Goal: Information Seeking & Learning: Understand process/instructions

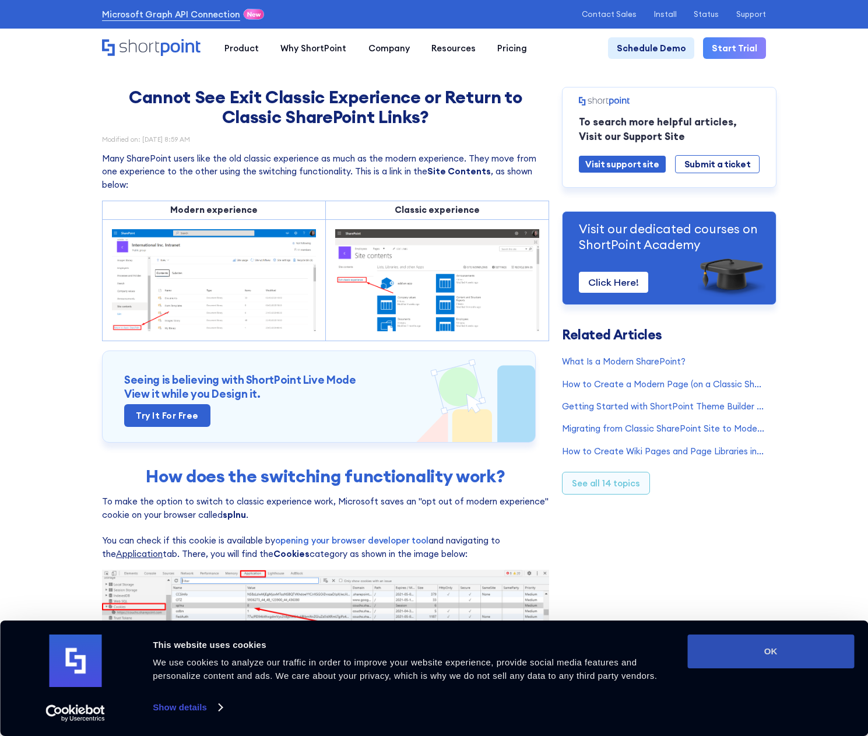
click at [717, 646] on button "OK" at bounding box center [770, 651] width 167 height 34
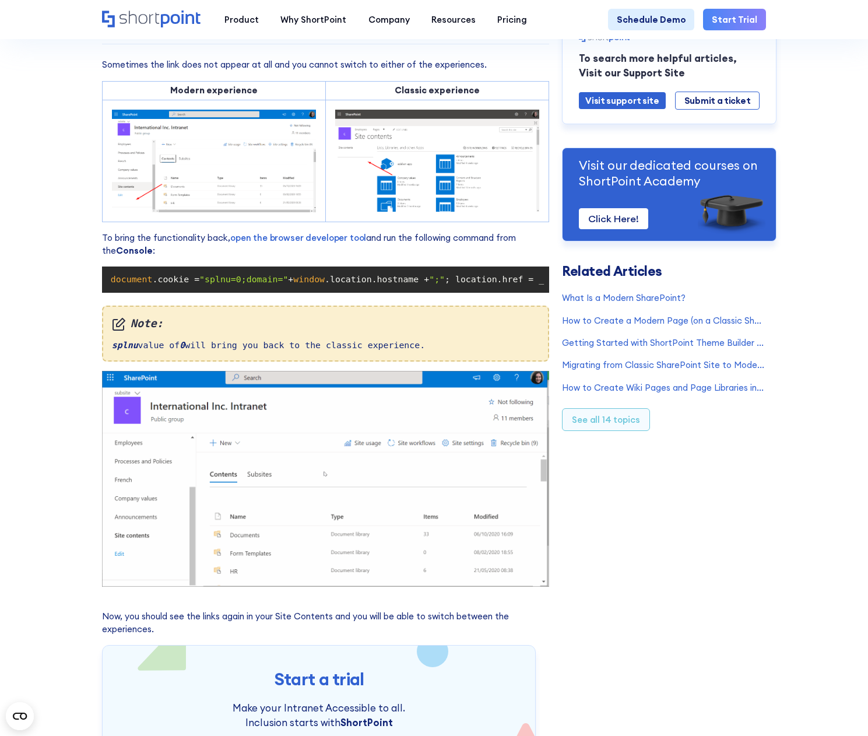
scroll to position [700, 0]
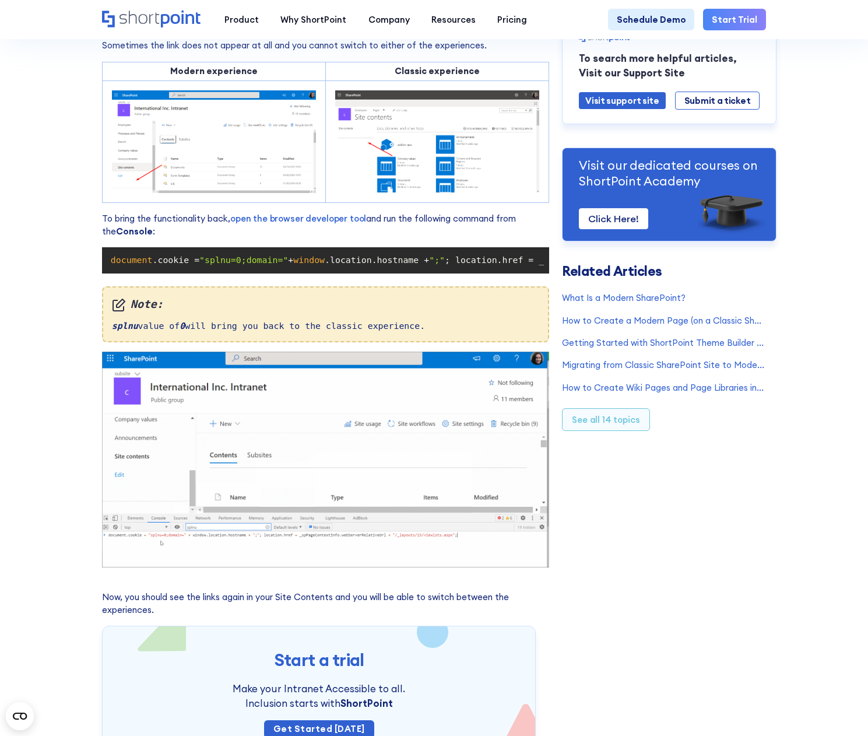
click at [288, 567] on img at bounding box center [325, 459] width 447 height 215
click at [277, 224] on link "open the browser developer tool" at bounding box center [298, 218] width 136 height 11
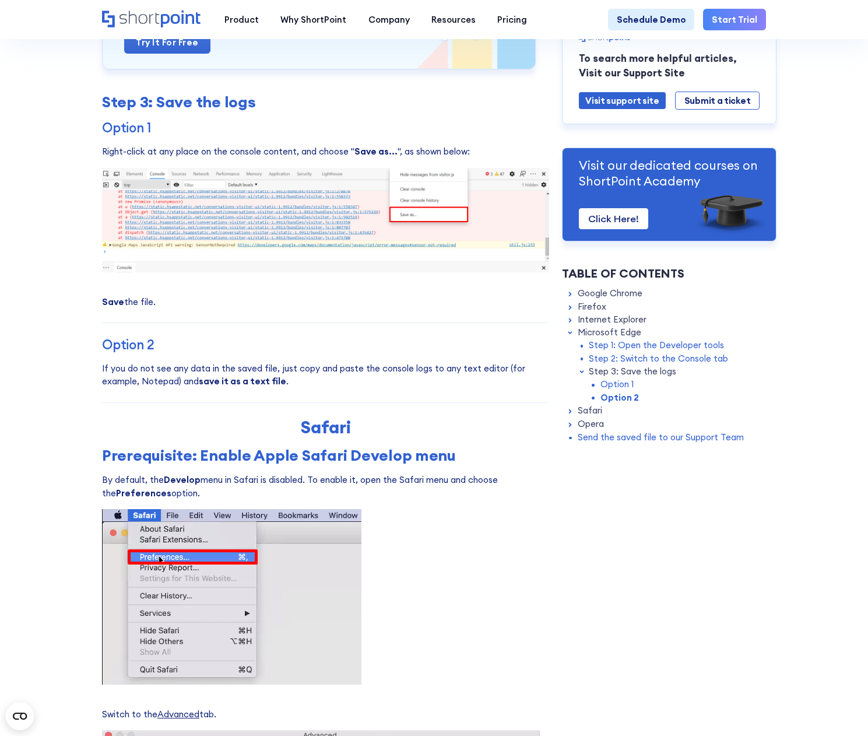
scroll to position [4198, 0]
